Goal: Task Accomplishment & Management: Complete application form

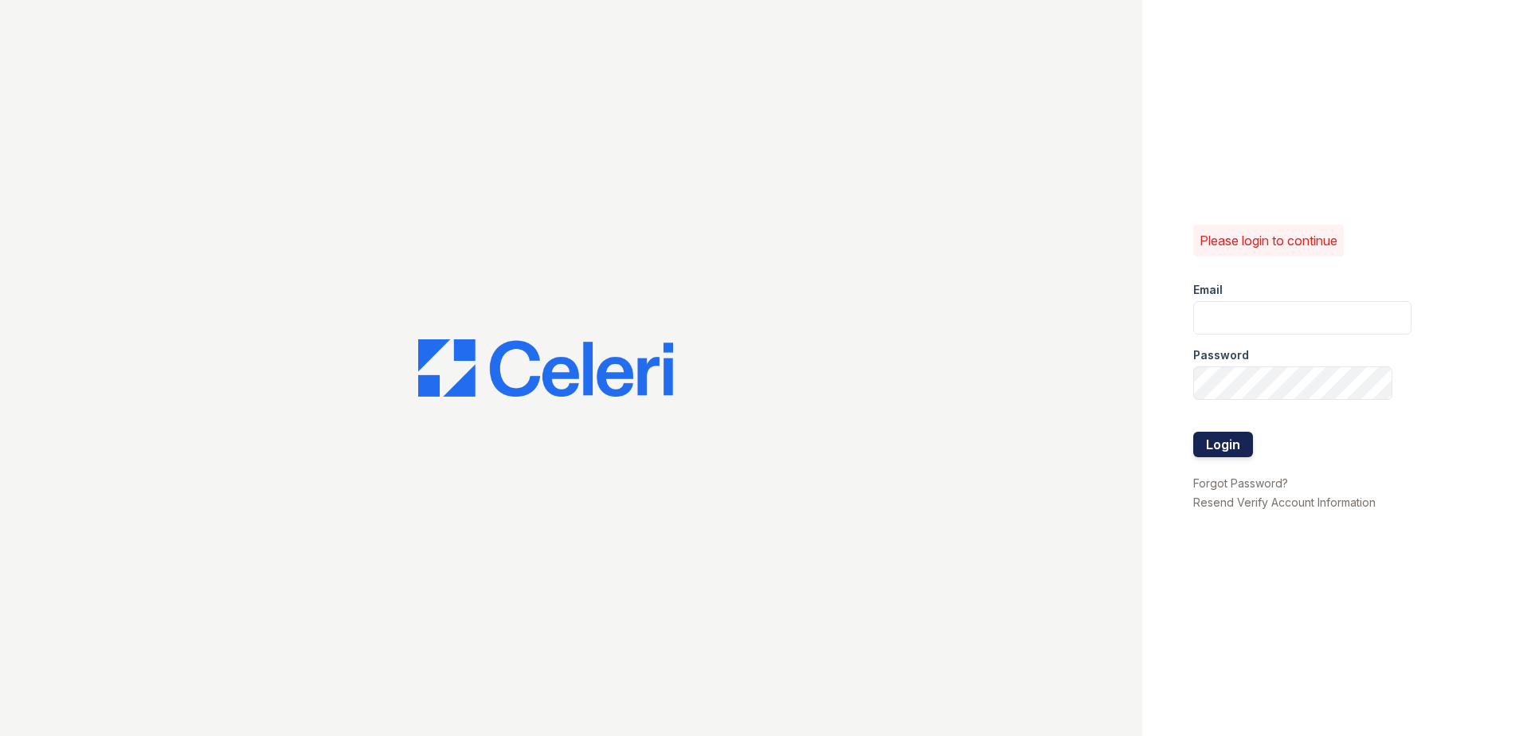
type input "[EMAIL_ADDRESS][DOMAIN_NAME]"
click at [1217, 440] on button "Login" at bounding box center [1223, 444] width 60 height 25
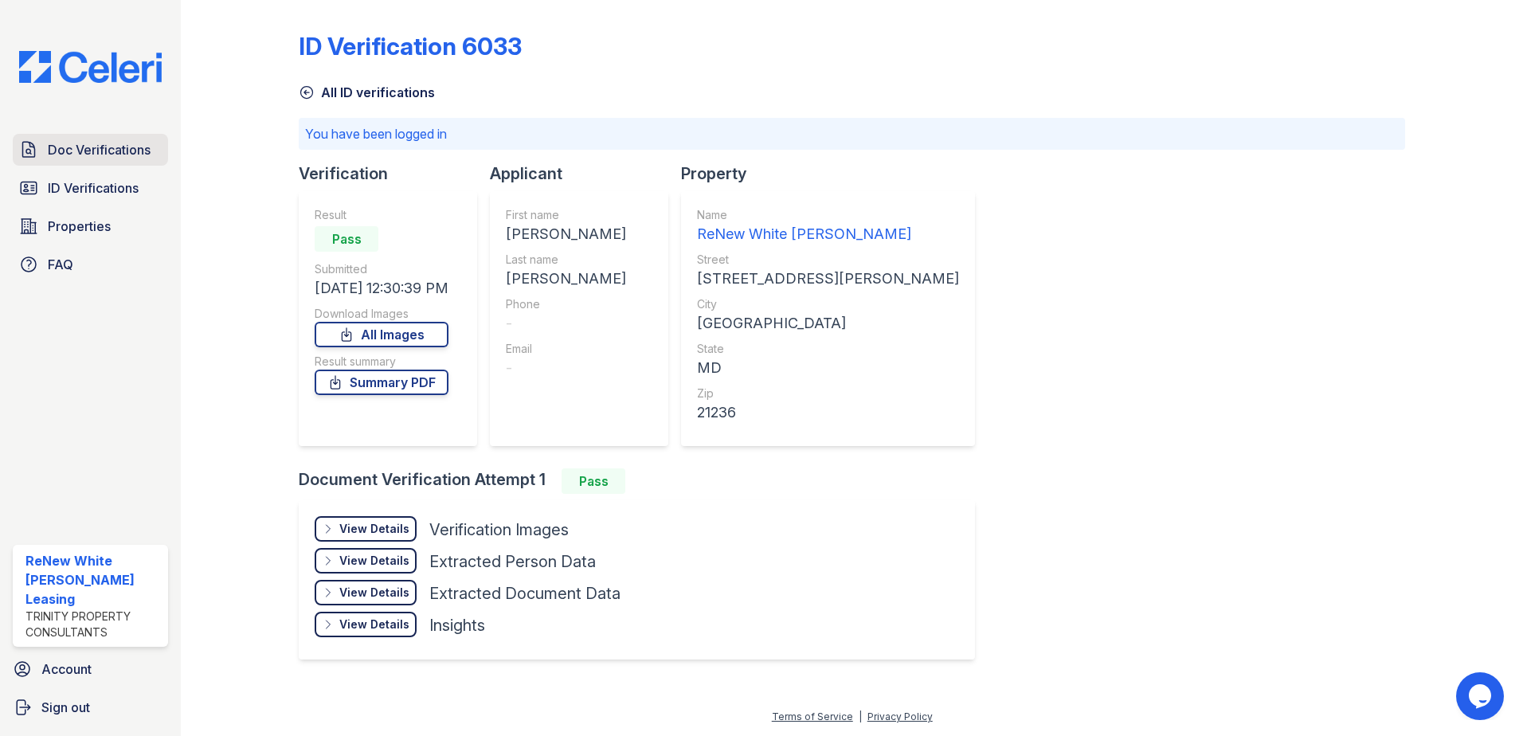
click at [81, 155] on span "Doc Verifications" at bounding box center [99, 149] width 103 height 19
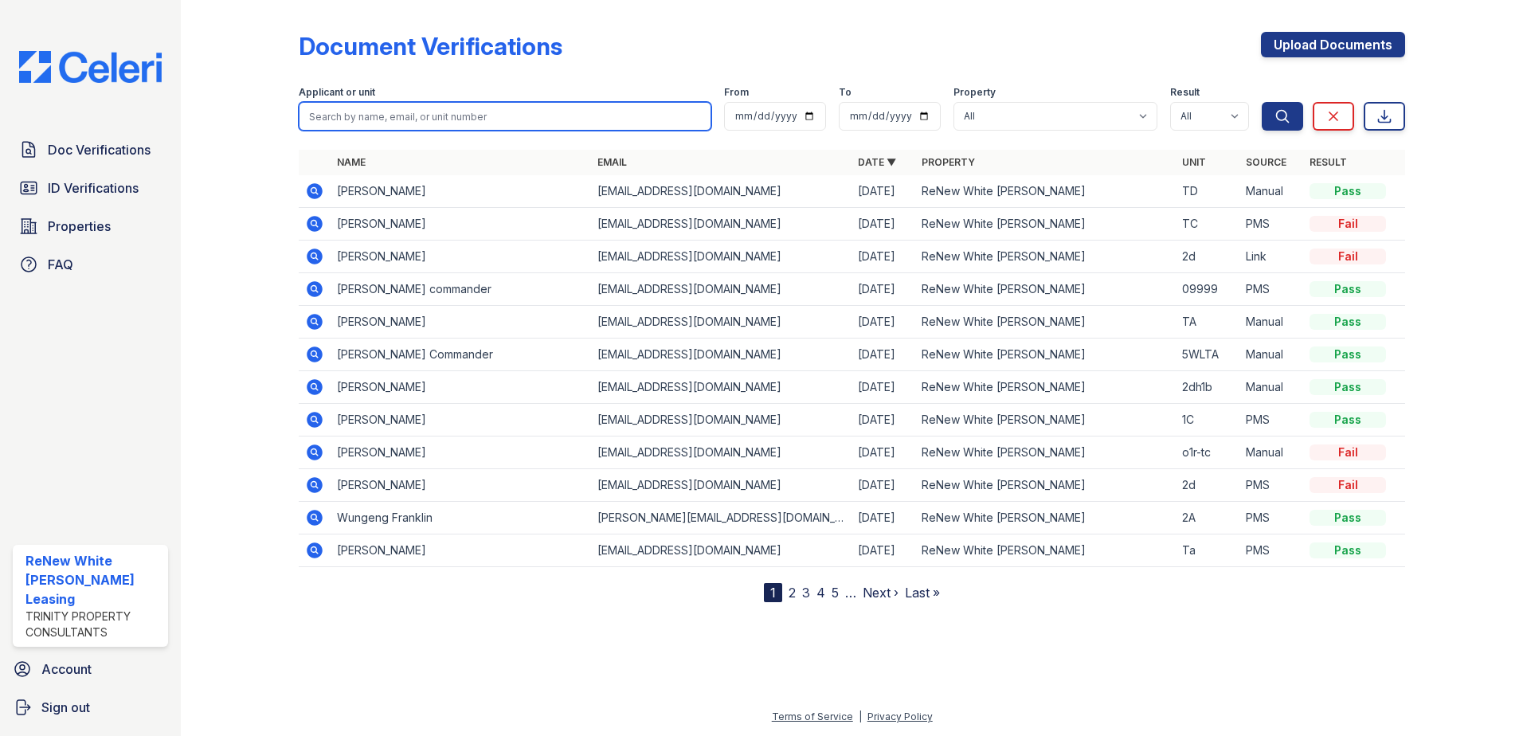
click at [379, 119] on input "search" at bounding box center [505, 116] width 413 height 29
type input "[PERSON_NAME]"
click at [1262, 102] on button "Search" at bounding box center [1282, 116] width 41 height 29
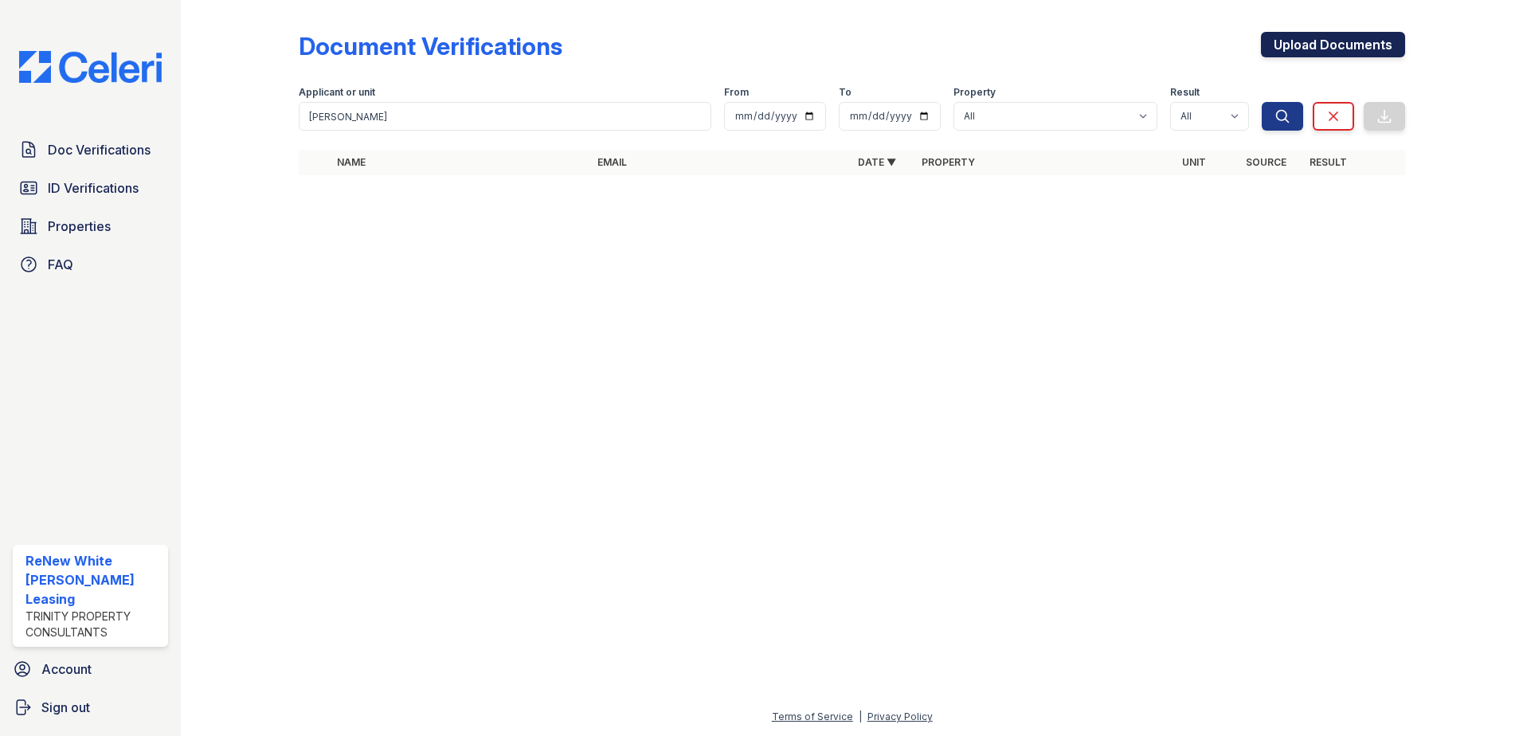
click at [1340, 58] on div "Upload Documents" at bounding box center [1333, 52] width 144 height 41
click at [1340, 56] on link "Upload Documents" at bounding box center [1333, 44] width 144 height 25
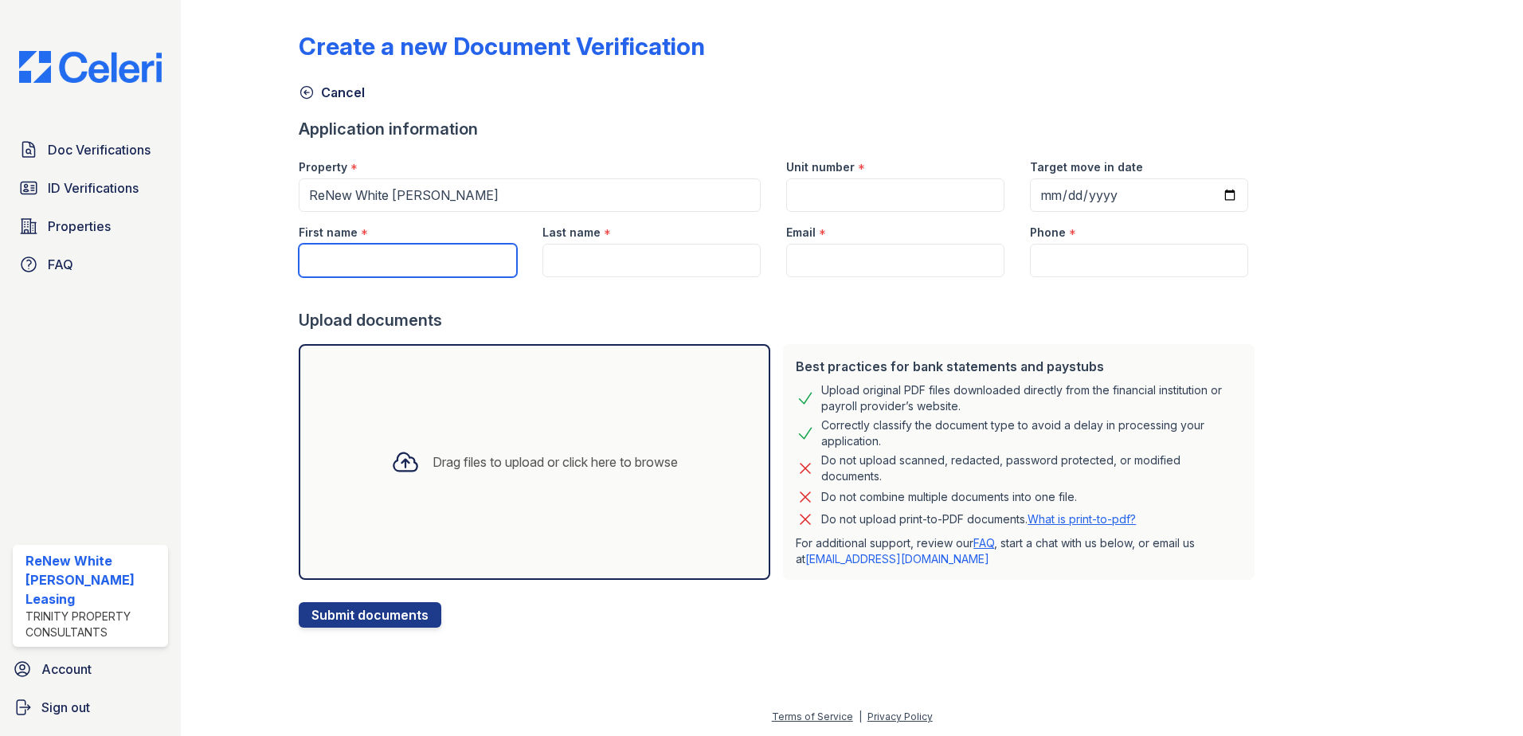
click at [413, 266] on input "First name" at bounding box center [408, 260] width 218 height 33
type input "[PERSON_NAME]"
click at [617, 261] on input "Last name" at bounding box center [651, 260] width 218 height 33
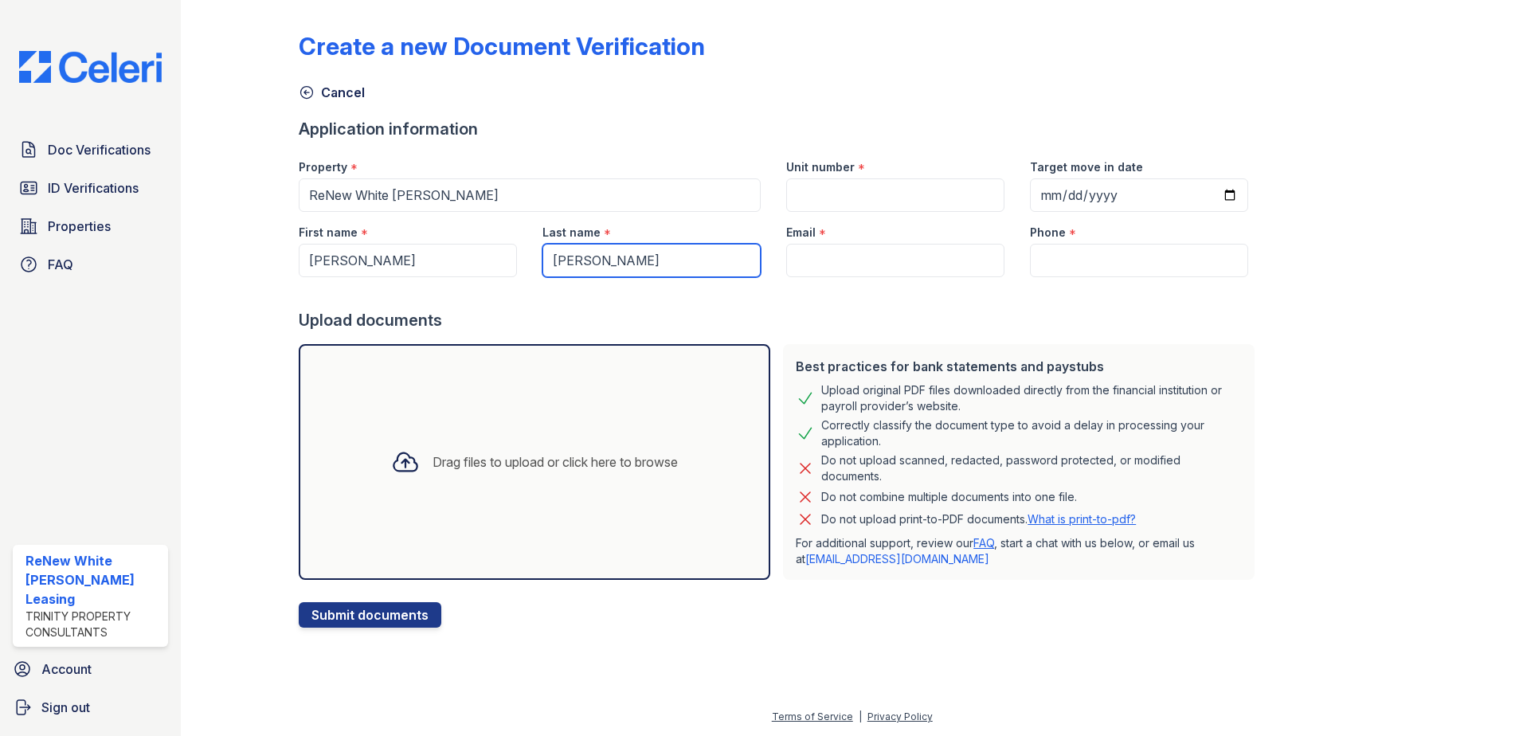
type input "[PERSON_NAME]"
click at [814, 190] on input "Unit number" at bounding box center [895, 194] width 218 height 33
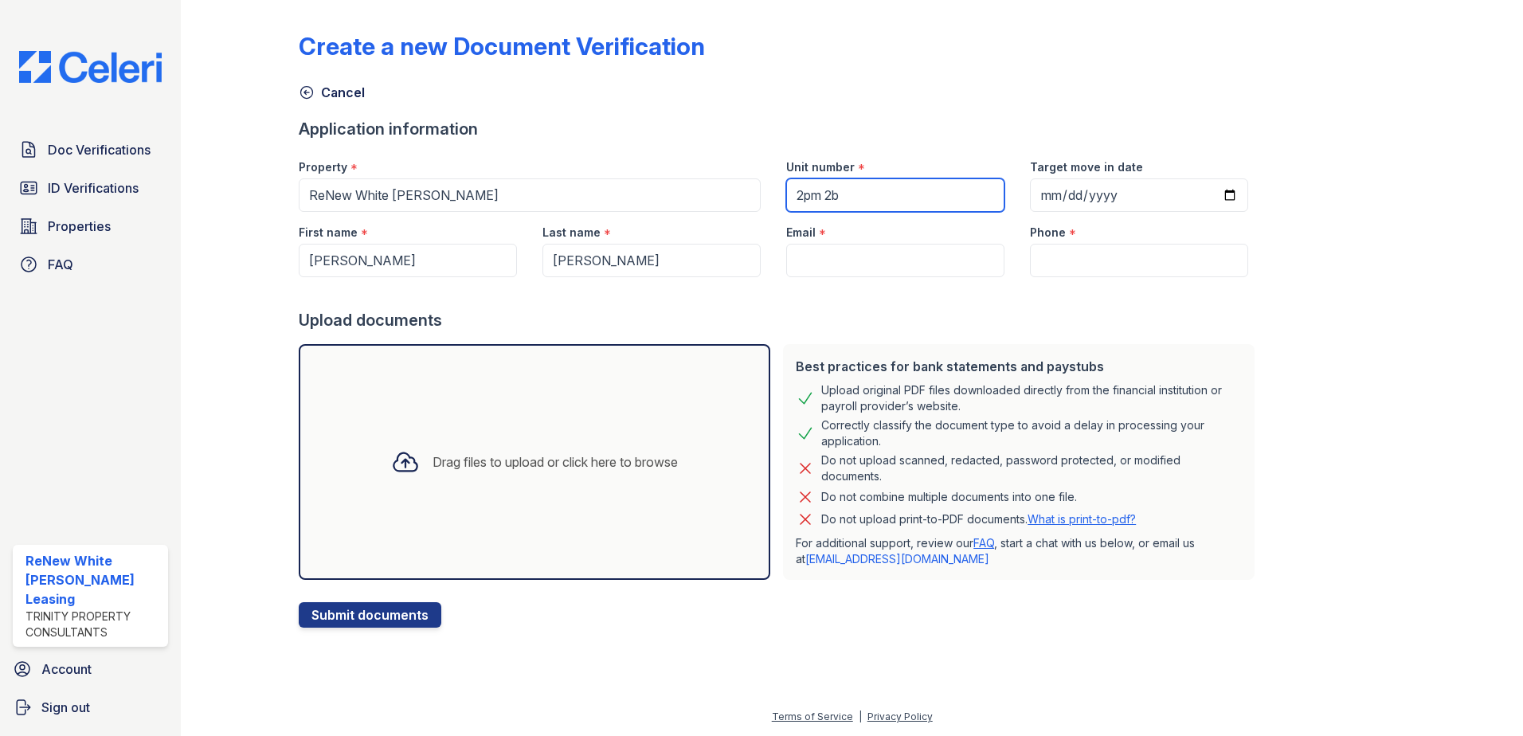
type input "2pm 2b"
click at [819, 257] on input "Email" at bounding box center [895, 260] width 218 height 33
paste input "[EMAIL_ADDRESS][DOMAIN_NAME]"
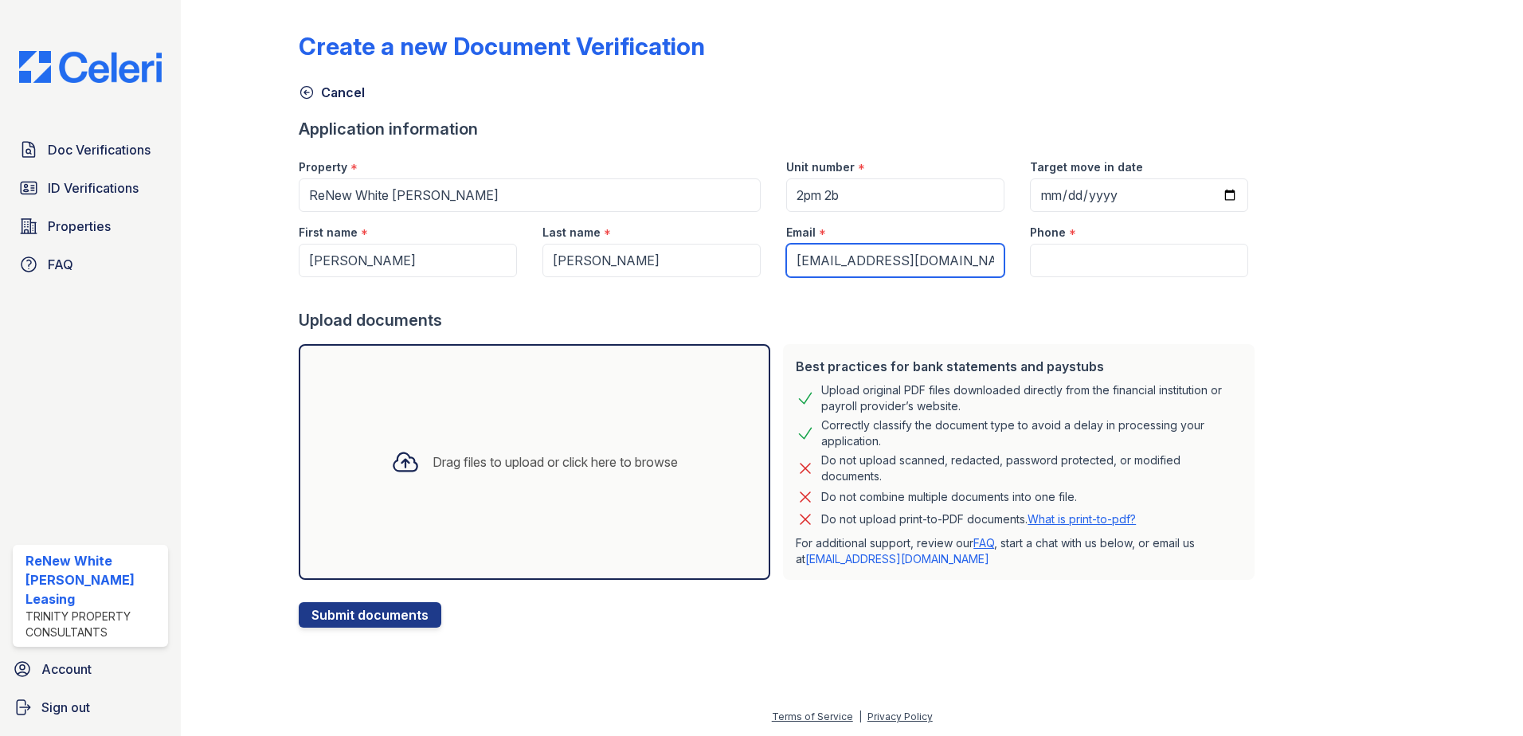
type input "[EMAIL_ADDRESS][DOMAIN_NAME]"
click at [1082, 234] on div "Phone *" at bounding box center [1139, 228] width 218 height 32
drag, startPoint x: 1079, startPoint y: 285, endPoint x: 1079, endPoint y: 264, distance: 20.7
click at [1078, 278] on div at bounding box center [780, 293] width 962 height 32
click at [1079, 264] on input "Phone" at bounding box center [1139, 260] width 218 height 33
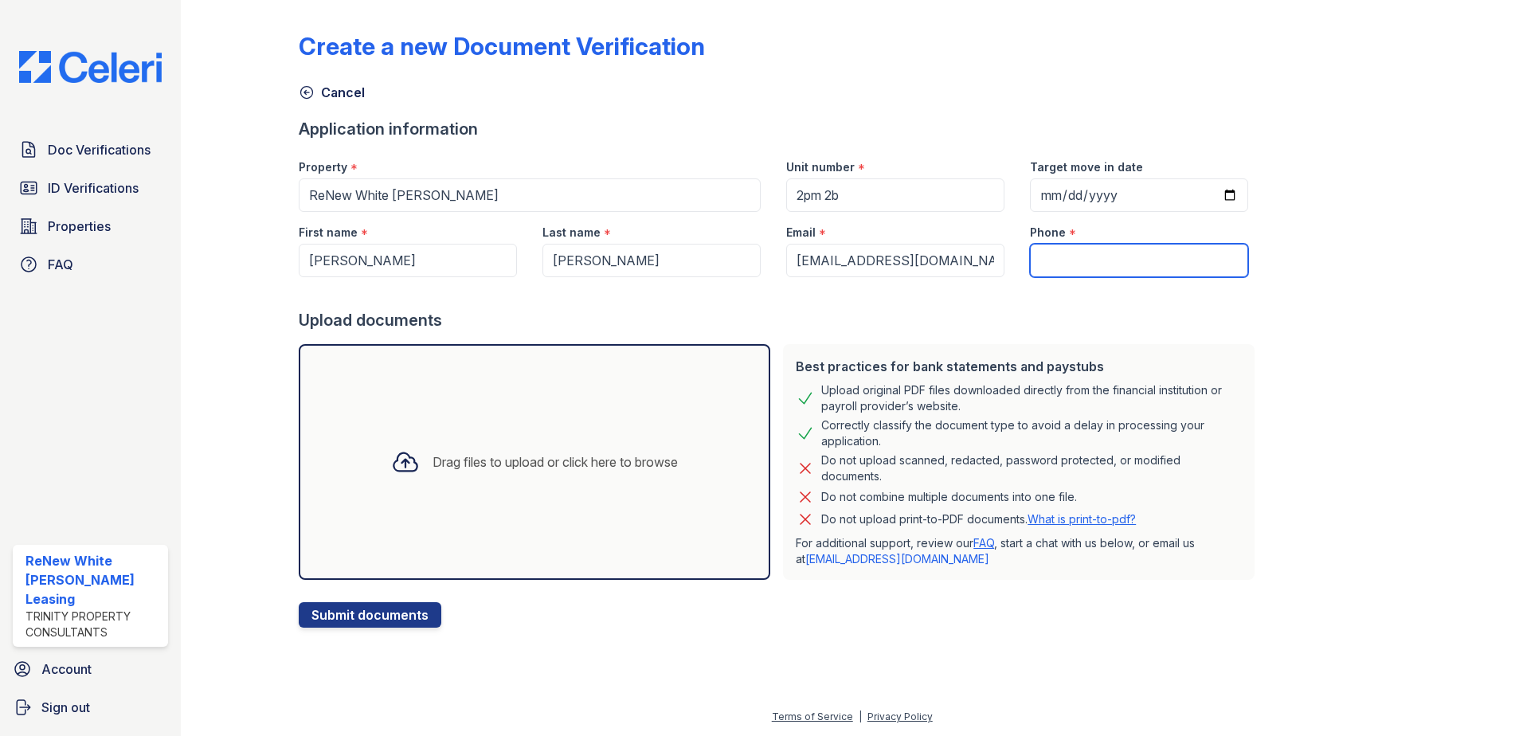
paste input "[PHONE_NUMBER]"
type input "[PHONE_NUMBER]"
drag, startPoint x: 358, startPoint y: 647, endPoint x: 359, endPoint y: 633, distance: 13.6
click at [359, 644] on div "Create a new Document Verification Cancel Application information Property * Re…" at bounding box center [851, 326] width 1291 height 653
click at [500, 454] on div "Drag files to upload or click here to browse" at bounding box center [534, 462] width 312 height 54
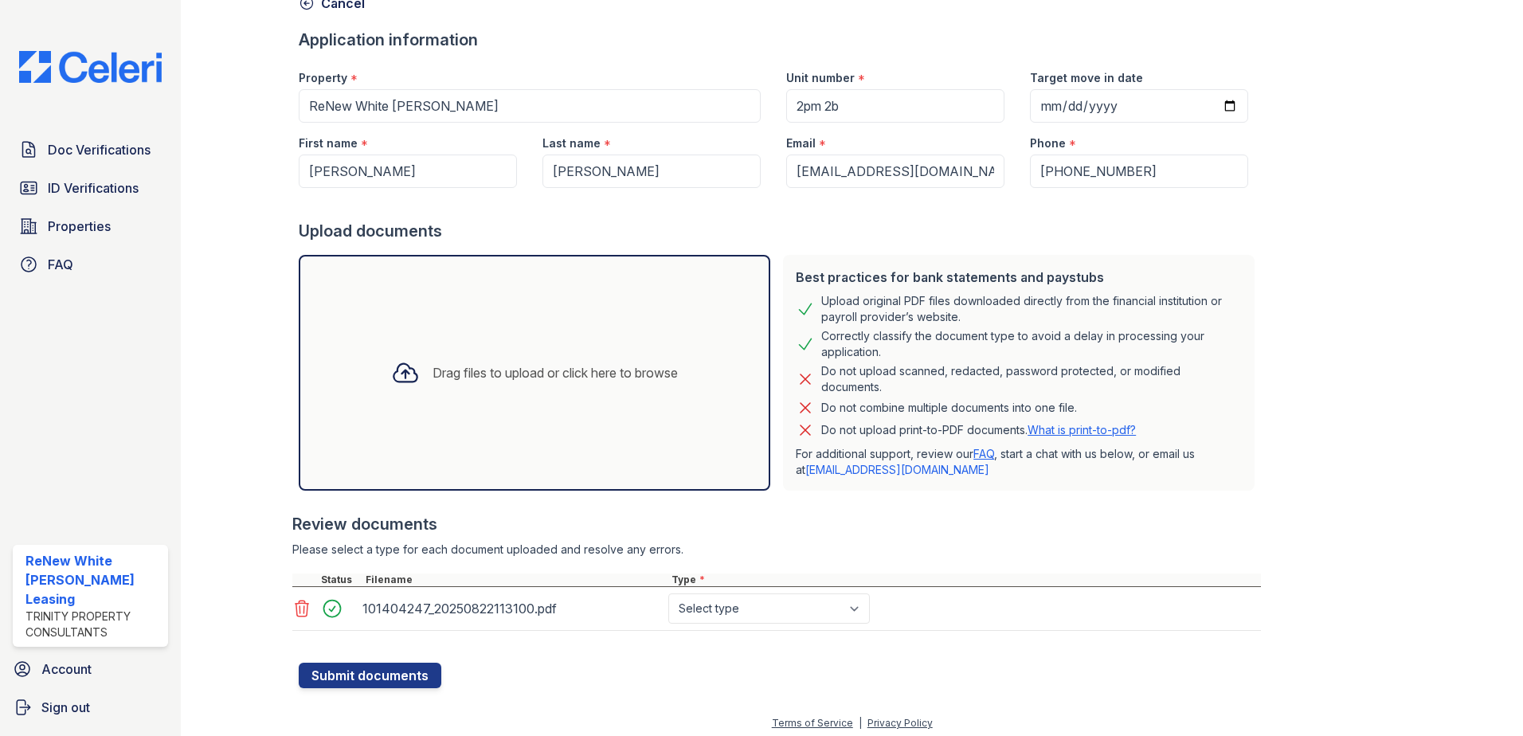
scroll to position [91, 0]
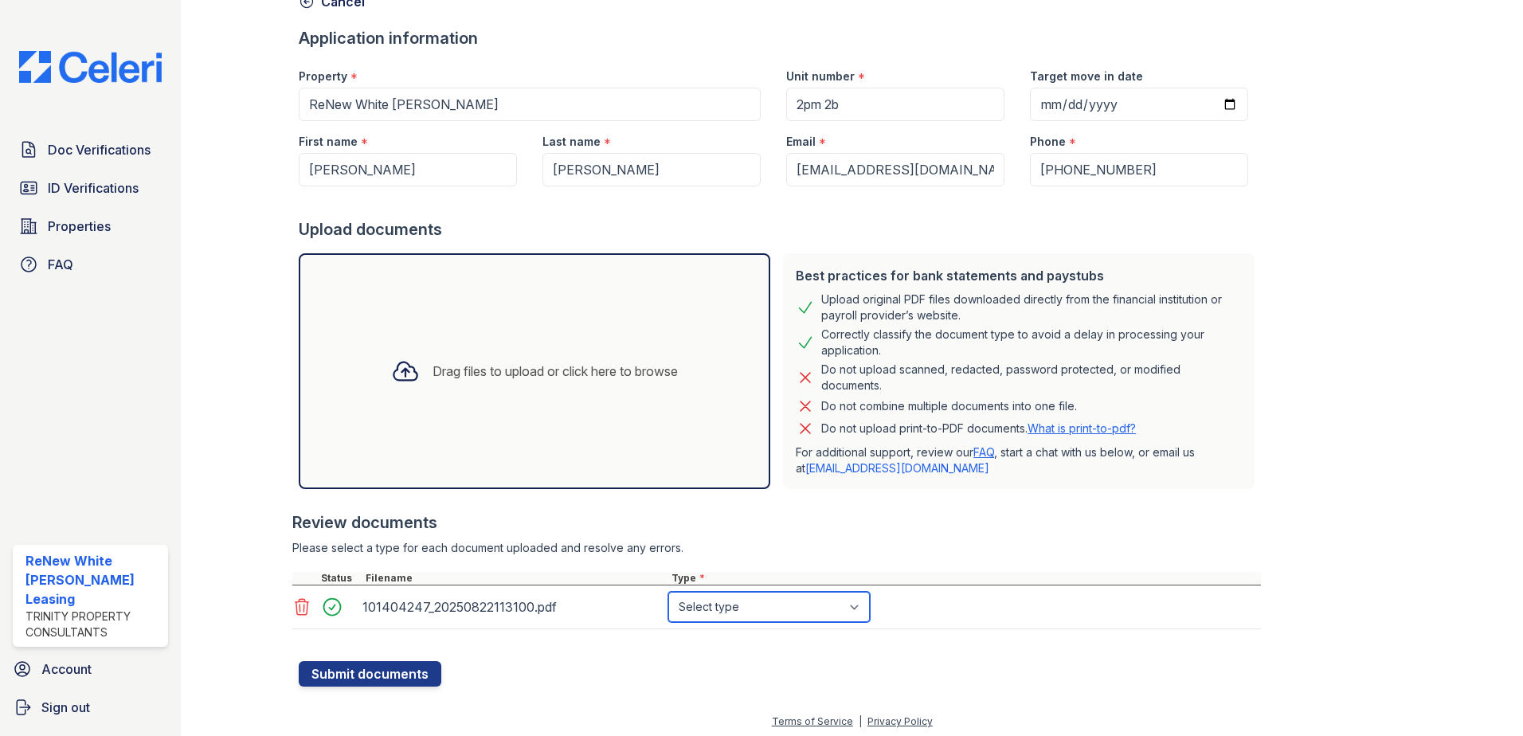
click at [769, 605] on select "Select type Paystub Bank Statement Offer Letter Tax Documents Benefit Award Let…" at bounding box center [769, 607] width 202 height 30
select select "other"
click at [668, 592] on select "Select type Paystub Bank Statement Offer Letter Tax Documents Benefit Award Let…" at bounding box center [769, 607] width 202 height 30
click at [356, 671] on button "Submit documents" at bounding box center [370, 673] width 143 height 25
